Goal: Task Accomplishment & Management: Manage account settings

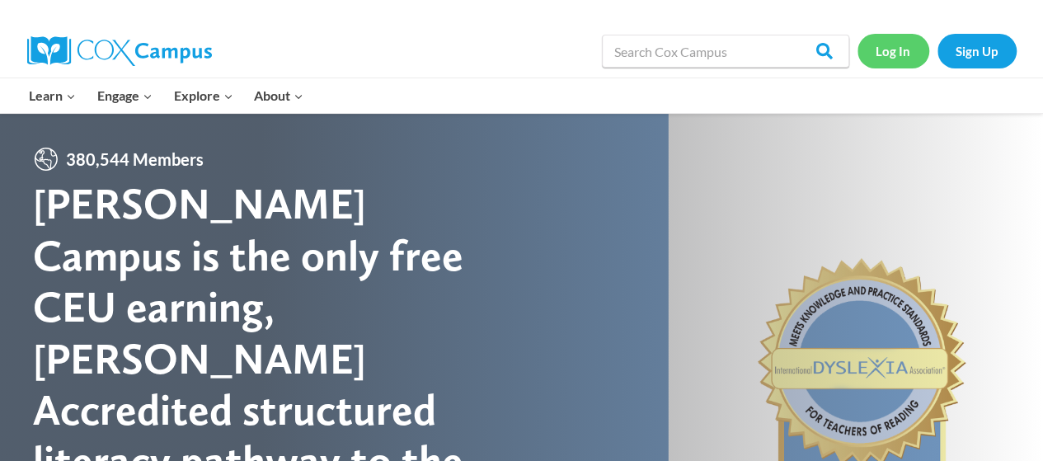
click at [881, 55] on link "Log In" at bounding box center [893, 51] width 72 height 34
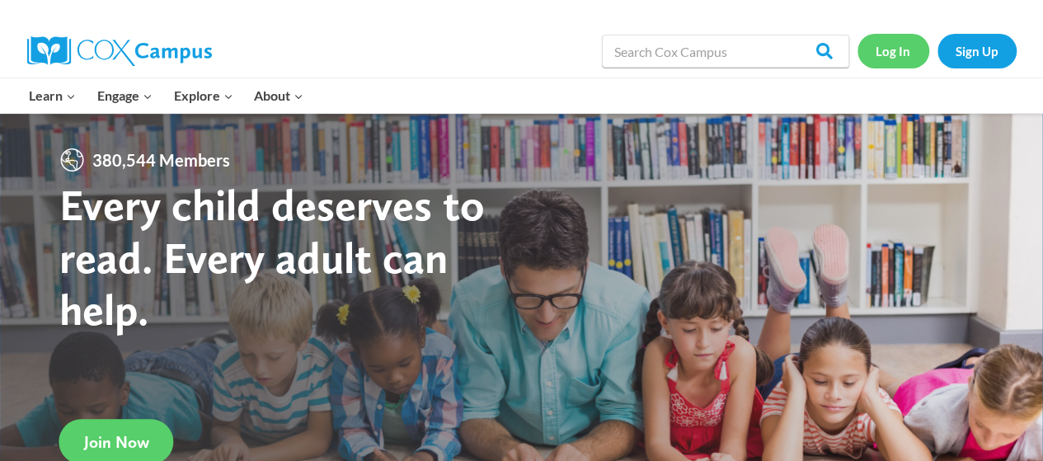
click at [877, 46] on link "Log In" at bounding box center [893, 51] width 72 height 34
